Goal: Task Accomplishment & Management: Use online tool/utility

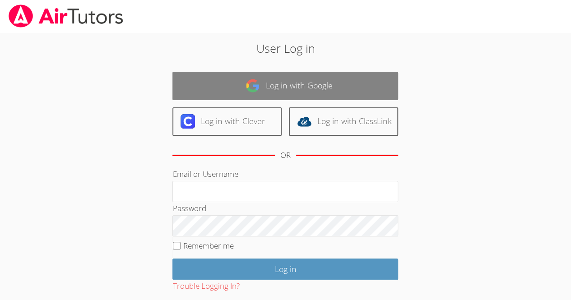
click at [379, 78] on link "Log in with Google" at bounding box center [285, 86] width 226 height 28
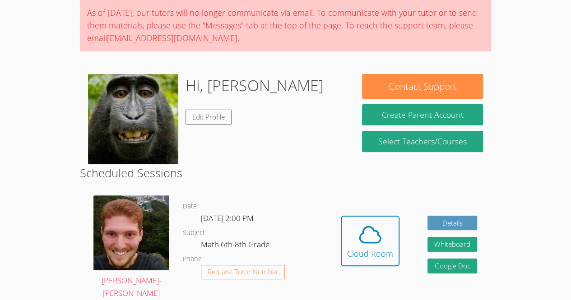
scroll to position [73, 0]
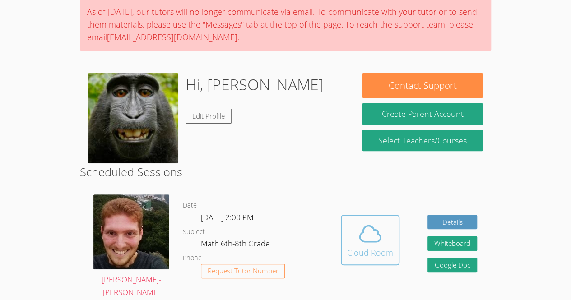
click at [372, 225] on icon at bounding box center [370, 233] width 25 height 25
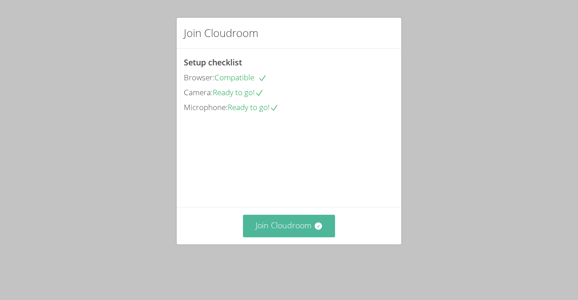
click at [298, 237] on button "Join Cloudroom" at bounding box center [289, 226] width 93 height 22
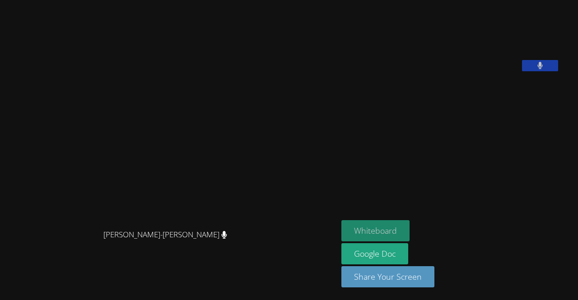
click at [403, 239] on button "Whiteboard" at bounding box center [375, 230] width 68 height 21
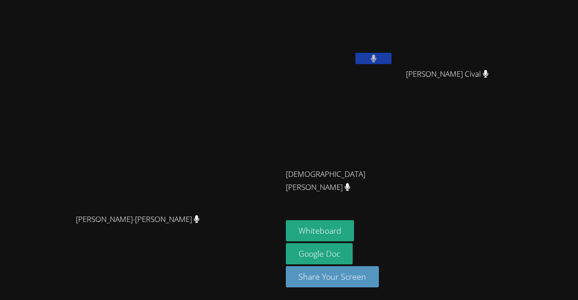
click at [286, 220] on button "Whiteboard" at bounding box center [320, 230] width 68 height 21
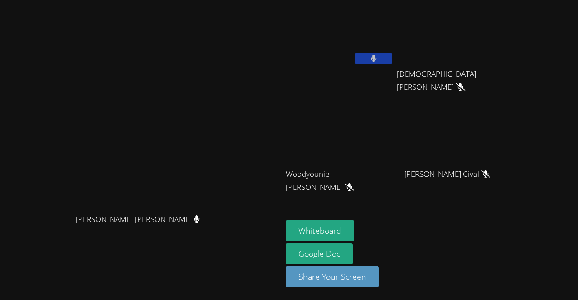
click at [391, 60] on button at bounding box center [373, 58] width 36 height 11
click at [391, 61] on button at bounding box center [373, 58] width 36 height 11
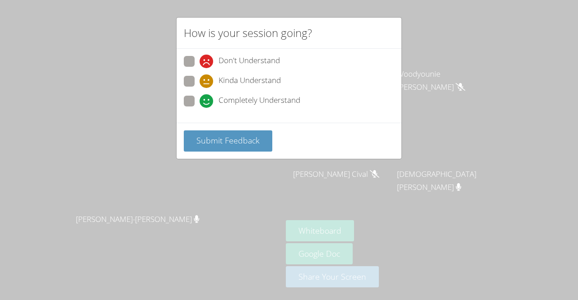
click at [275, 107] on span "Completely Understand" at bounding box center [259, 101] width 82 height 14
click at [207, 103] on input "Completely Understand" at bounding box center [204, 100] width 8 height 8
radio input "true"
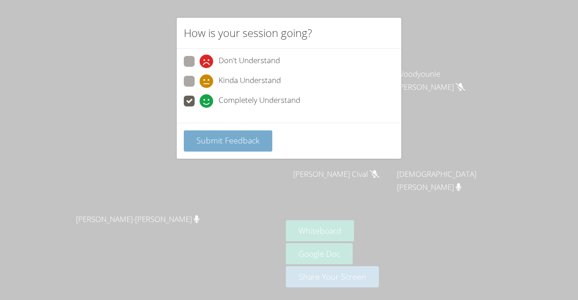
click at [238, 138] on span "Submit Feedback" at bounding box center [227, 140] width 63 height 11
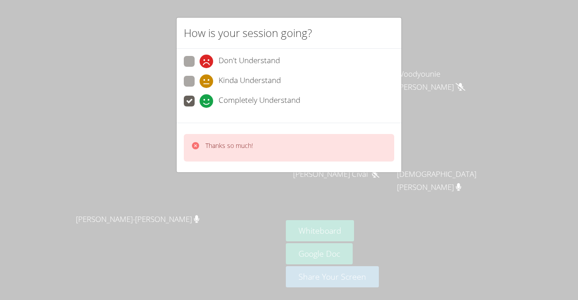
click at [268, 142] on div "Thanks so much!" at bounding box center [289, 148] width 210 height 28
